Goal: Find specific page/section: Find specific page/section

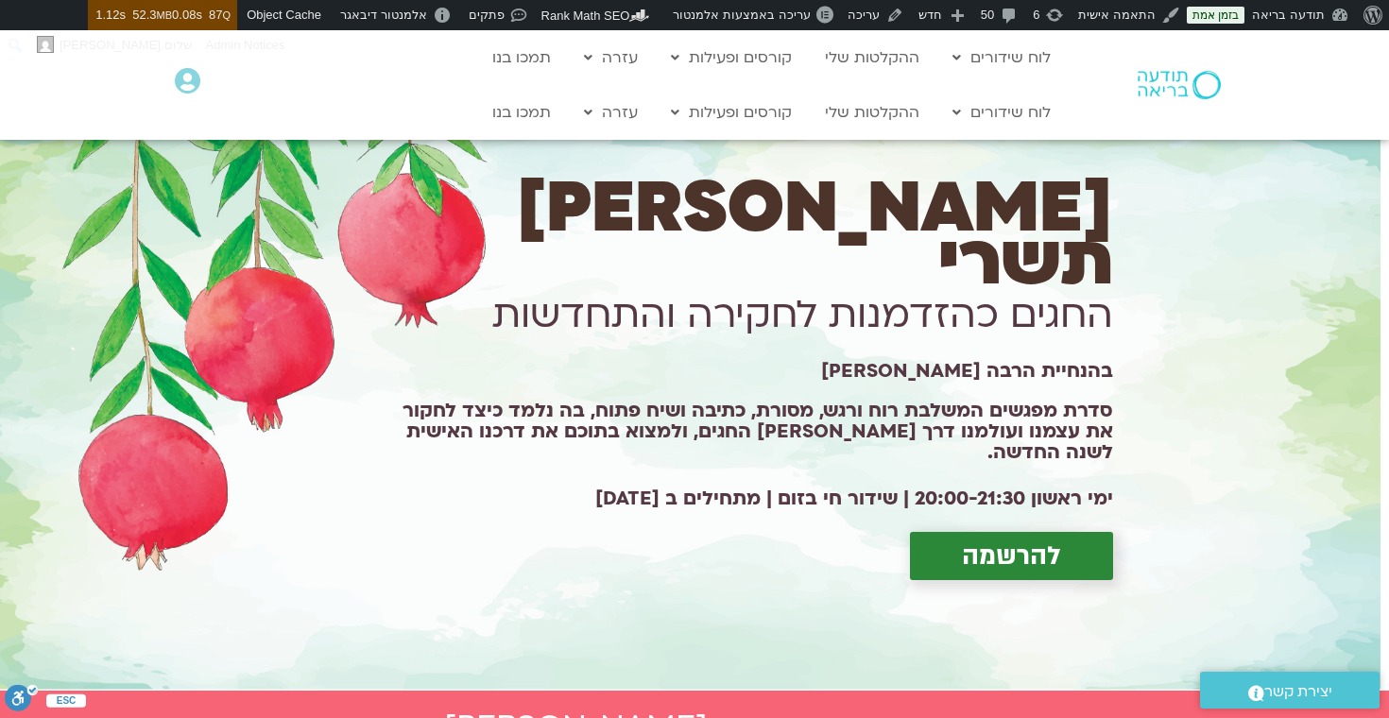
drag, startPoint x: 1114, startPoint y: 231, endPoint x: 517, endPoint y: 442, distance: 633.5
click at [518, 458] on div "שערי תשרי החגים כהזדמנות לחקירה והתחדשות בהנחיית הרבה מירה רגב סדרת מפגשים המשל…" at bounding box center [685, 396] width 1389 height 590
copy div "שערי תשרי החגים כהזדמנות לחקירה והתחדשות בהנחיית הרבה מירה רגב סדרת מפגשים המשל…"
click at [891, 9] on link "עריכה" at bounding box center [875, 15] width 71 height 30
